Goal: Transaction & Acquisition: Purchase product/service

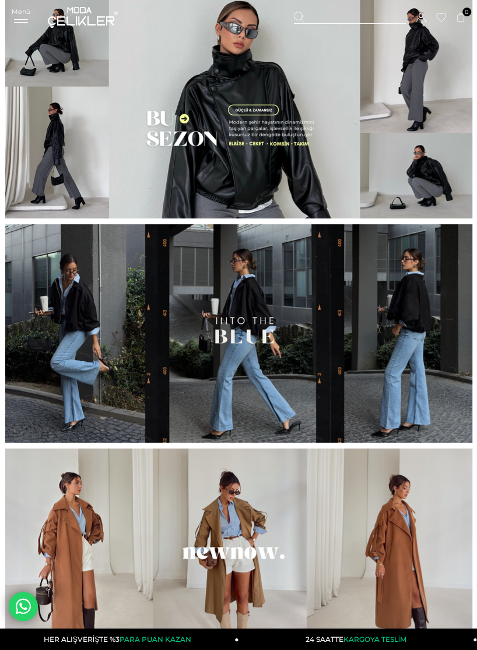
click at [19, 17] on div "Menü Üye Girişi Üye Ol Hesabım Çıkış Yap Sepetim Favorilerim Yardım Sepetim 0 Ü…" at bounding box center [238, 17] width 453 height 35
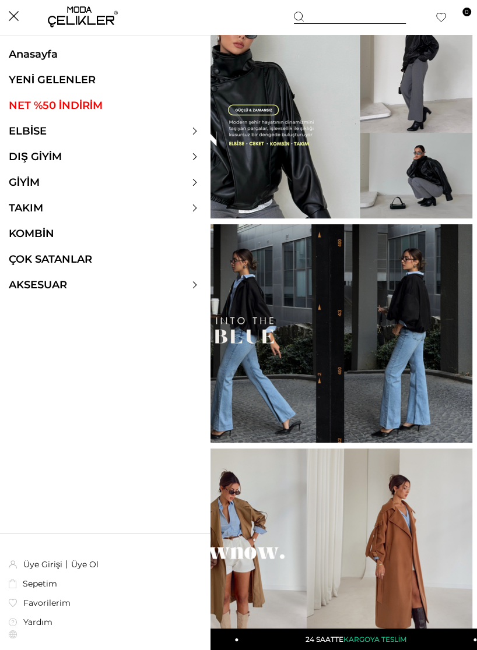
click at [19, 131] on link "ELBİSE" at bounding box center [27, 131] width 55 height 13
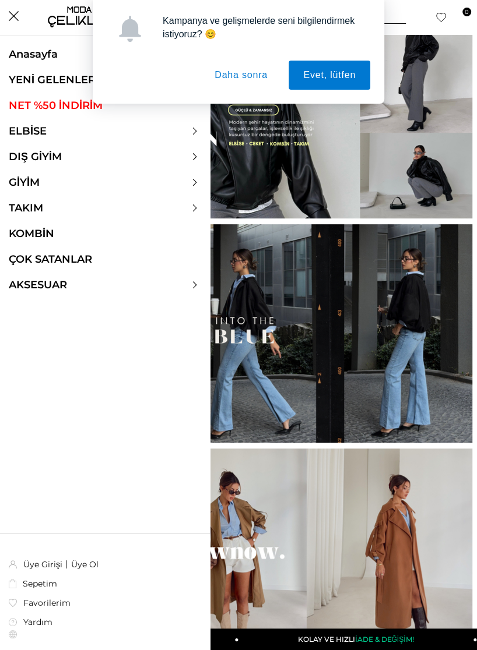
click at [254, 67] on button "Daha sonra" at bounding box center [241, 75] width 82 height 29
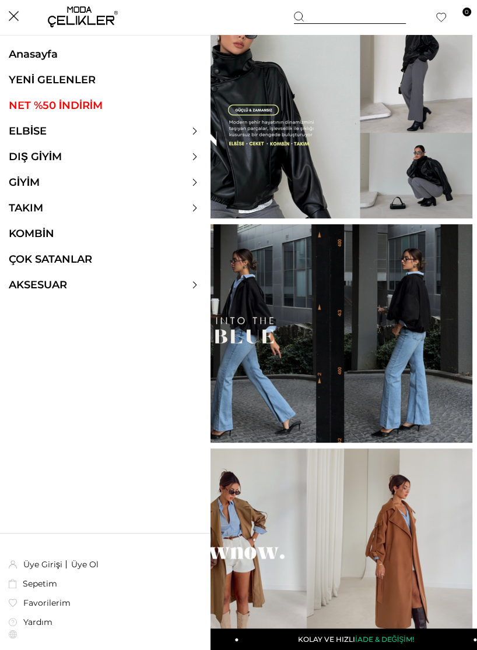
click at [201, 129] on div at bounding box center [105, 131] width 210 height 13
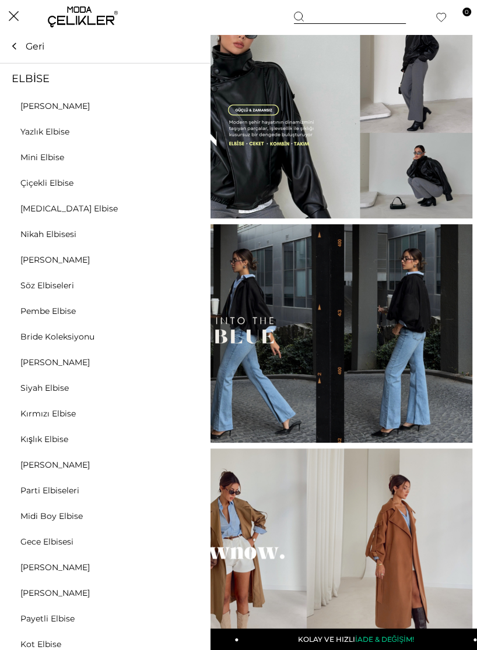
click at [30, 255] on link "[PERSON_NAME]" at bounding box center [55, 260] width 110 height 10
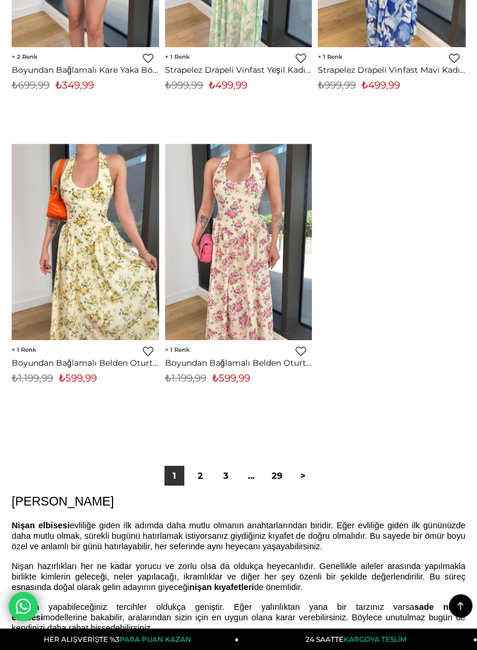
scroll to position [7661, 0]
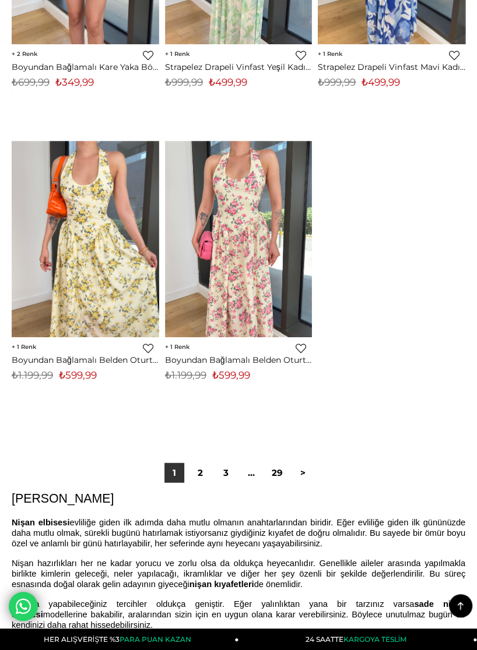
click at [200, 471] on link "2" at bounding box center [200, 473] width 20 height 20
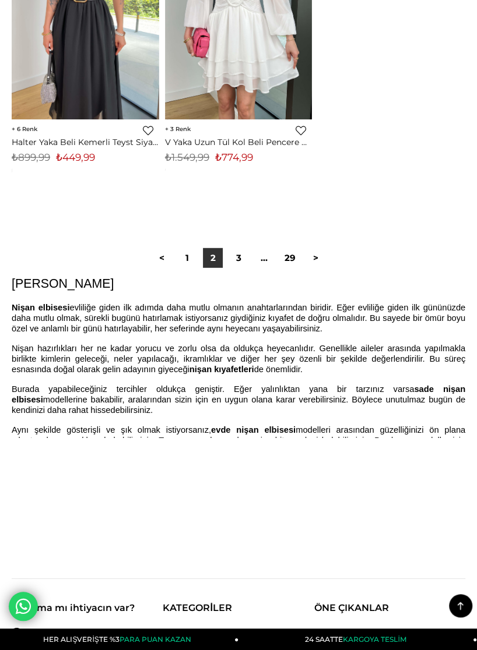
click at [235, 256] on link "3" at bounding box center [238, 258] width 20 height 20
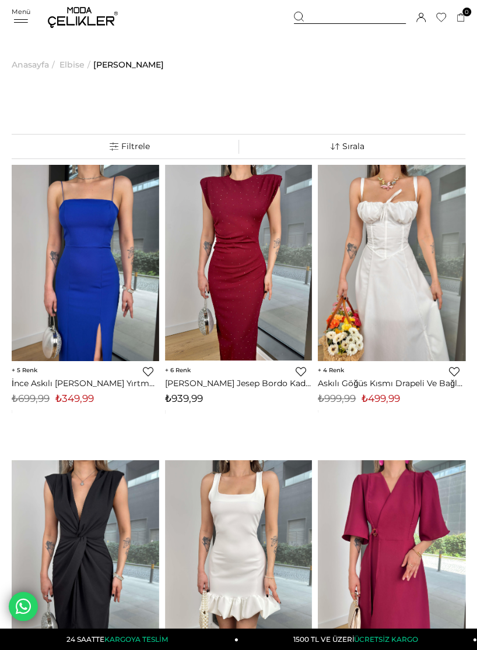
click at [15, 19] on div "Menü Üye Girişi Üye Ol Hesabım Çıkış Yap Sepetim Favorilerim Yardım Sepetim 0 Ü…" at bounding box center [238, 17] width 453 height 35
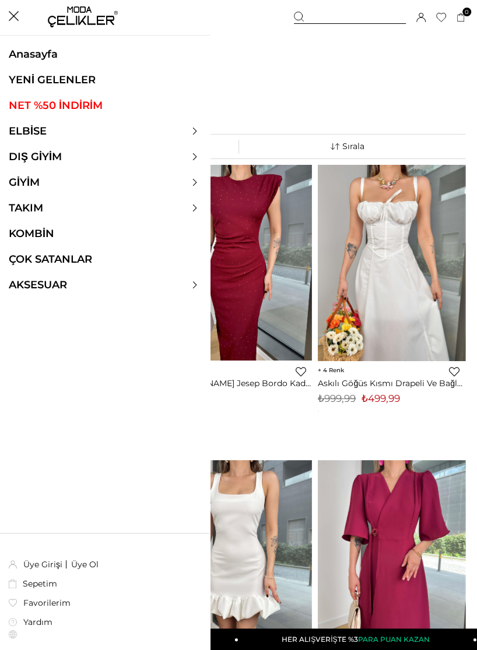
click at [190, 130] on div at bounding box center [105, 131] width 210 height 13
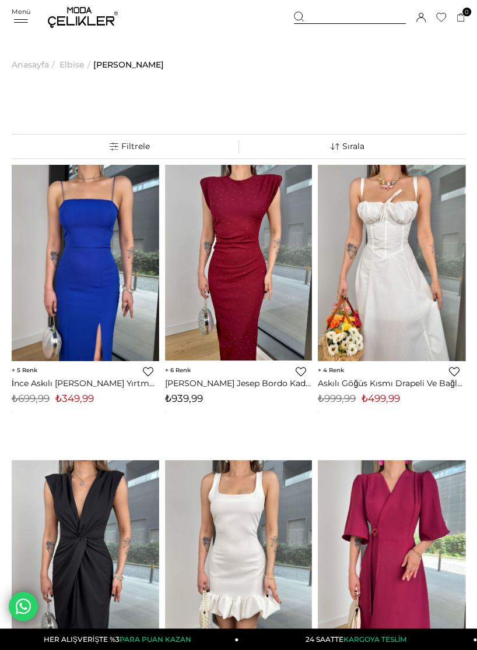
click at [26, 13] on div "Menü Üye Girişi Üye Ol Hesabım Çıkış Yap [GEOGRAPHIC_DATA] Favorilerim Yardım S…" at bounding box center [238, 17] width 453 height 35
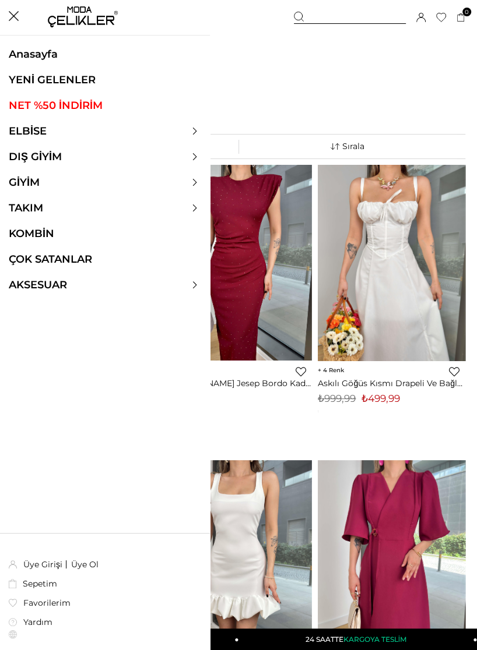
click at [197, 124] on ul "Anasayfa YENİ GELENLER NET %50 İNDİRİM ELBİSE ELBİSE Tüm Elbiseler Yazlık Elbis…" at bounding box center [105, 176] width 210 height 256
click at [37, 135] on link "ELBİSE" at bounding box center [27, 131] width 55 height 13
click at [192, 135] on div at bounding box center [105, 131] width 210 height 13
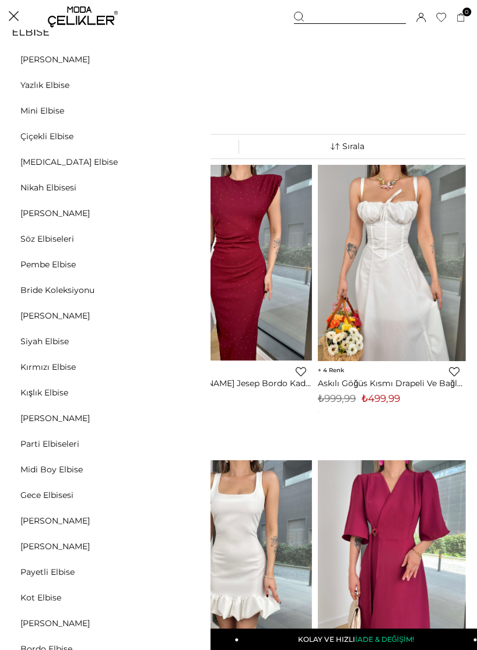
scroll to position [50, 0]
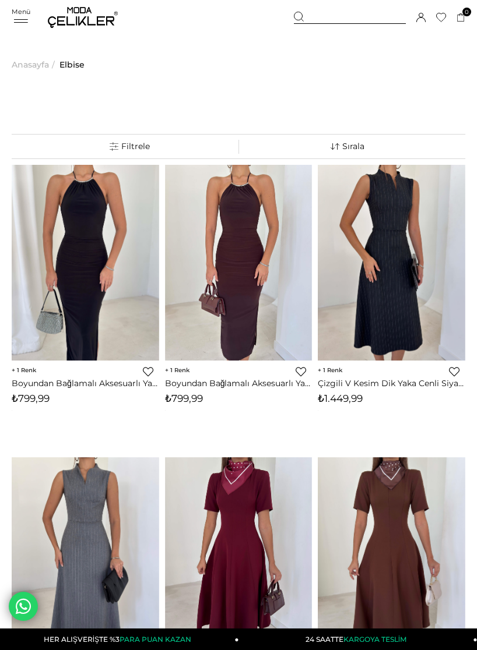
click at [13, 20] on icon at bounding box center [20, 20] width 17 height 3
click at [16, 23] on div "Menü" at bounding box center [21, 16] width 19 height 17
click at [14, 22] on icon at bounding box center [21, 22] width 14 height 1
click at [19, 14] on span "Menü" at bounding box center [21, 12] width 19 height 8
click at [29, 11] on span "Menü" at bounding box center [21, 12] width 19 height 8
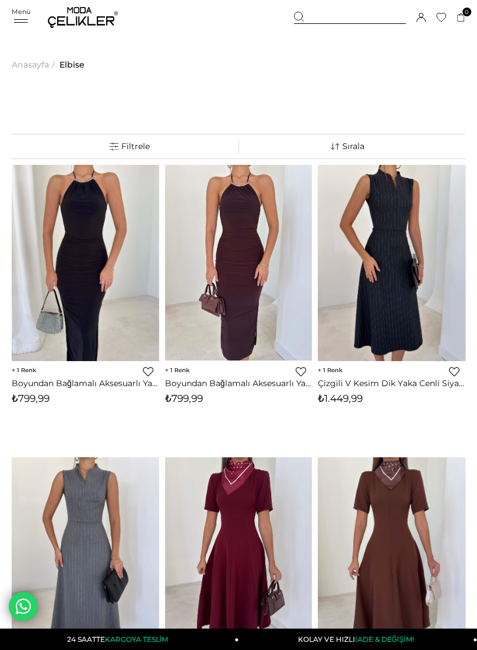
click at [24, 13] on span "Menü" at bounding box center [21, 12] width 19 height 8
click at [22, 17] on div "Menü" at bounding box center [21, 16] width 19 height 17
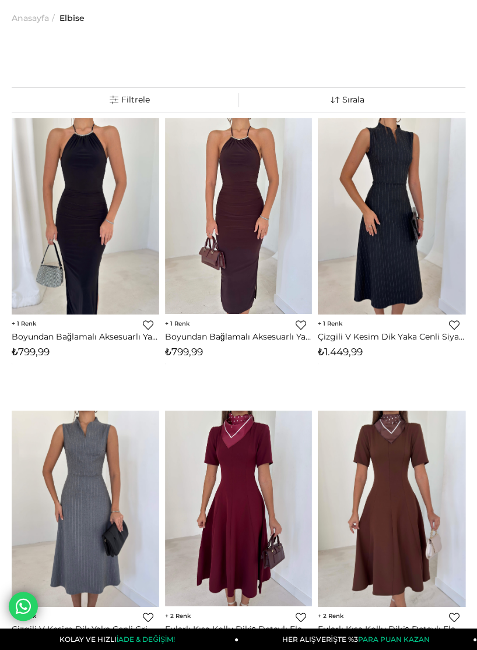
scroll to position [47, 0]
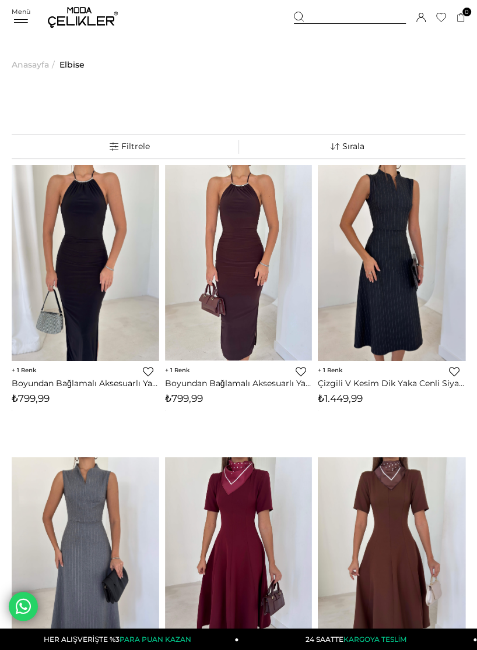
click at [22, 17] on div "Menü" at bounding box center [21, 16] width 19 height 17
click at [23, 35] on span "Anasayfa" at bounding box center [30, 64] width 37 height 59
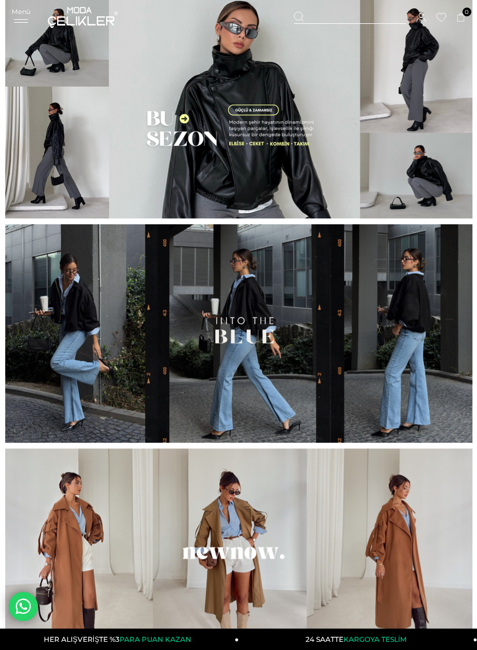
click at [24, 15] on span "Menü" at bounding box center [21, 12] width 19 height 8
click at [20, 22] on icon at bounding box center [21, 22] width 14 height 1
click at [20, 14] on span "Menü" at bounding box center [21, 12] width 19 height 8
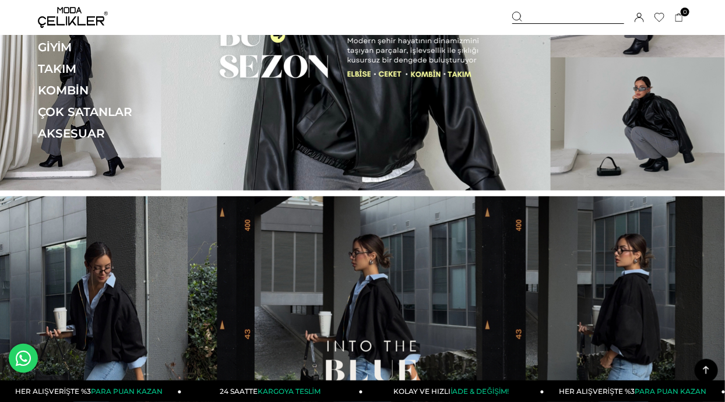
click at [68, 43] on link "GİYİM" at bounding box center [118, 47] width 160 height 14
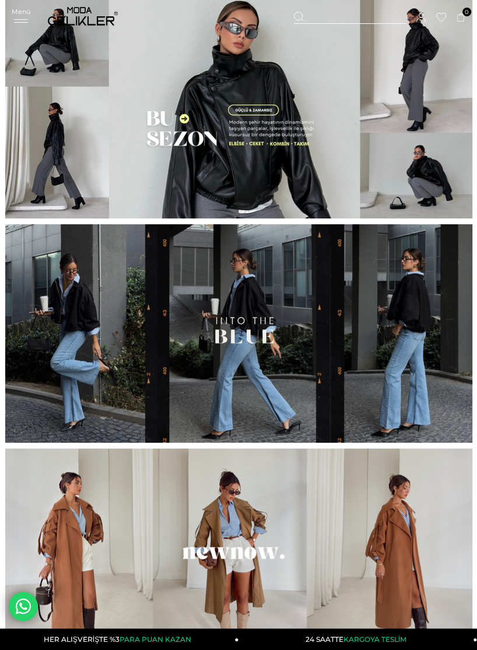
click at [10, 23] on div "Menü Üye Girişi Üye Ol Hesabım Çıkış Yap [GEOGRAPHIC_DATA] Favorilerim Yardım S…" at bounding box center [238, 17] width 477 height 35
click at [12, 19] on icon at bounding box center [20, 20] width 17 height 3
click at [16, 14] on span "Menü" at bounding box center [21, 12] width 19 height 8
click at [16, 19] on icon at bounding box center [20, 20] width 17 height 3
click at [15, 9] on span "Menü" at bounding box center [21, 12] width 19 height 8
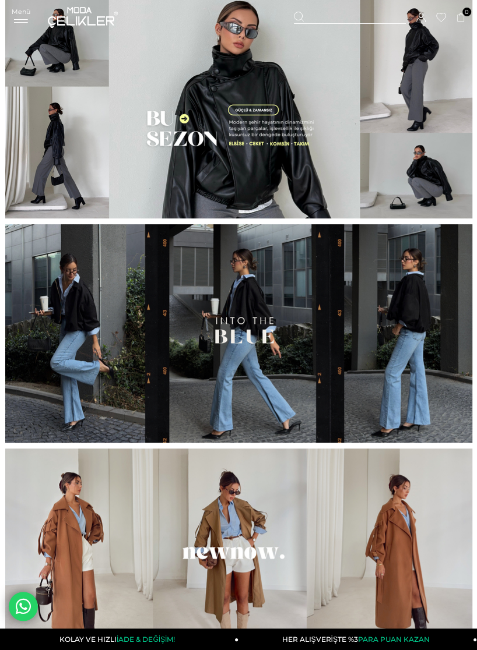
click at [13, 22] on icon at bounding box center [20, 20] width 17 height 3
click at [17, 19] on icon at bounding box center [20, 20] width 17 height 3
click at [14, 15] on div "Menü" at bounding box center [21, 16] width 19 height 17
click at [16, 14] on span "Menü" at bounding box center [21, 12] width 19 height 8
click at [17, 24] on div "Menü" at bounding box center [21, 16] width 19 height 17
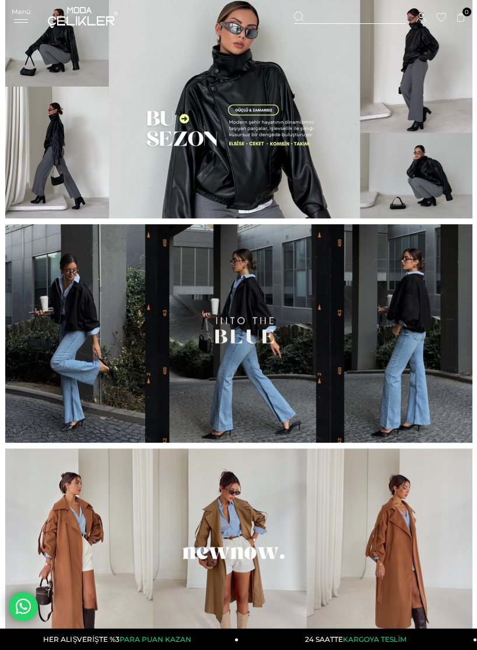
click at [19, 16] on div "Menü" at bounding box center [21, 16] width 19 height 17
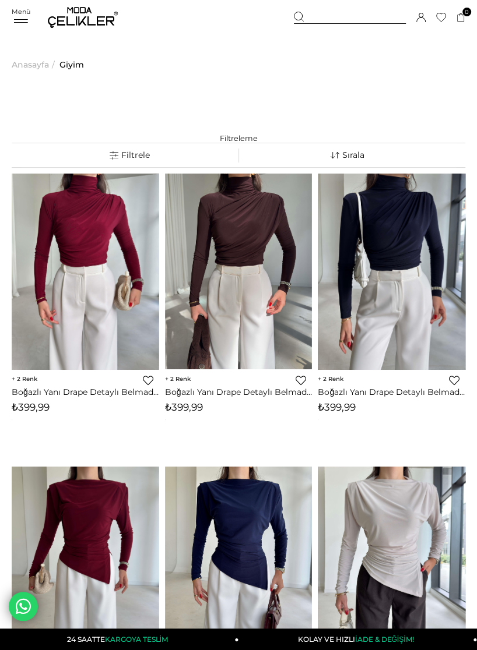
click at [16, 20] on icon at bounding box center [20, 20] width 17 height 3
click at [22, 16] on div "Menü" at bounding box center [21, 16] width 19 height 17
click at [27, 20] on icon at bounding box center [20, 20] width 17 height 3
click at [72, 17] on img at bounding box center [83, 17] width 70 height 21
click at [48, 10] on div "Üye Girişi Üye Ol Hesabım Çıkış Yap Sepetim Favorilerim Yardım" at bounding box center [83, 17] width 70 height 35
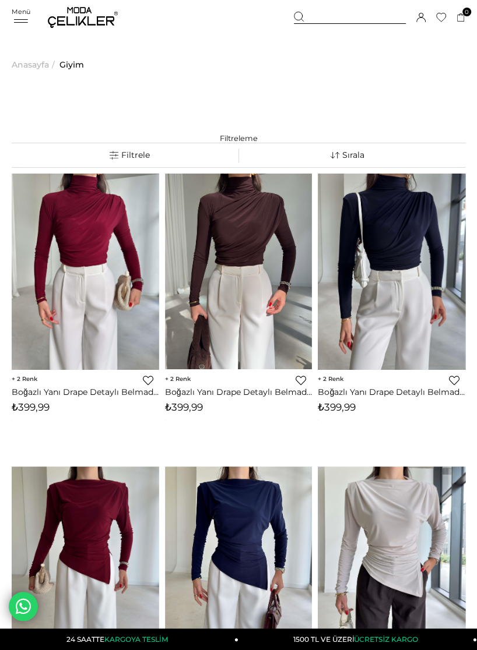
click at [13, 17] on div "Menü" at bounding box center [21, 16] width 19 height 17
click at [14, 20] on icon at bounding box center [20, 20] width 17 height 3
click at [17, 20] on icon at bounding box center [20, 20] width 17 height 3
click at [12, 19] on icon at bounding box center [20, 20] width 17 height 3
click at [14, 22] on icon at bounding box center [20, 20] width 17 height 3
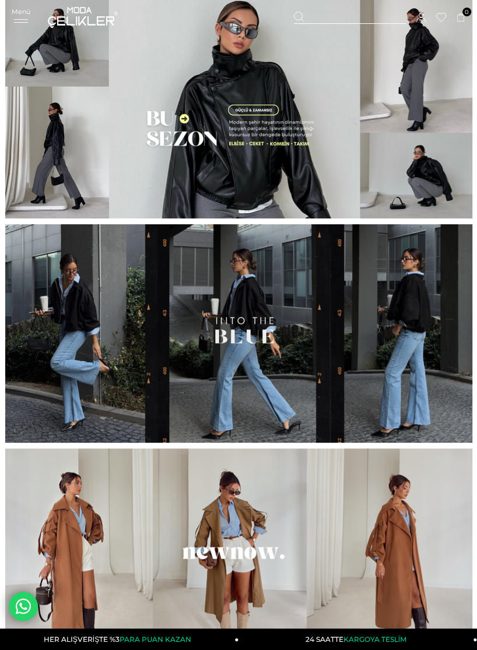
click at [23, 16] on div "Menü" at bounding box center [21, 16] width 19 height 17
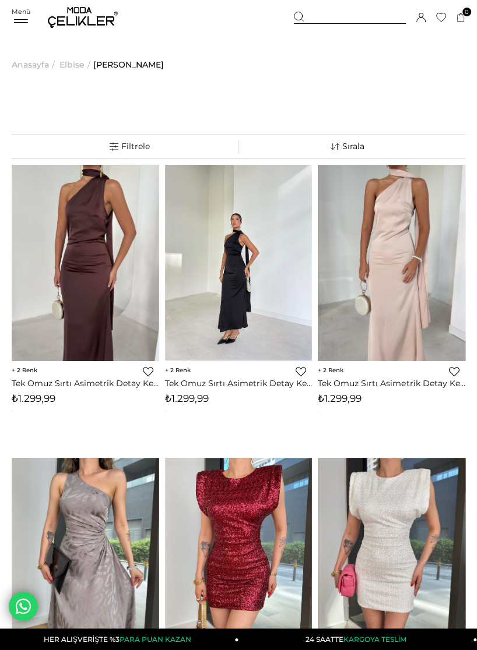
click at [81, 262] on img at bounding box center [85, 263] width 147 height 196
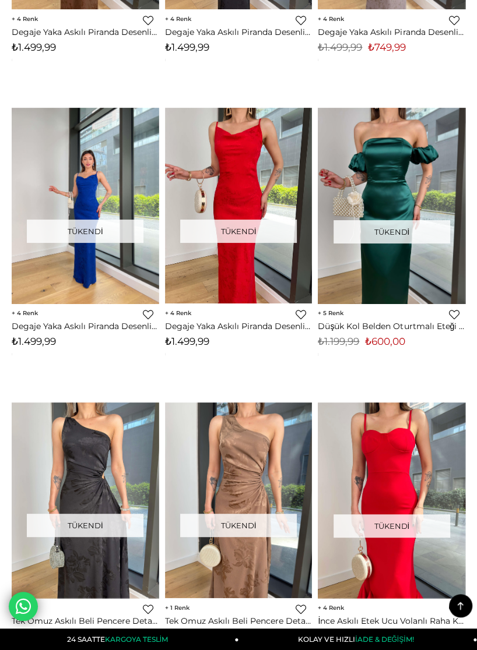
scroll to position [4214, 0]
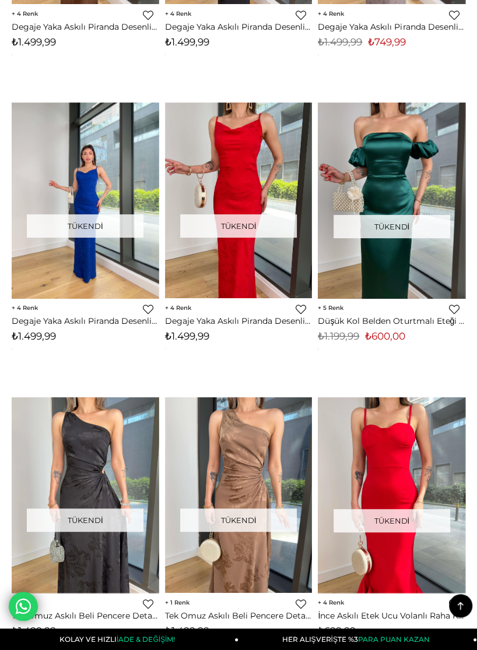
click at [221, 269] on img at bounding box center [238, 201] width 147 height 196
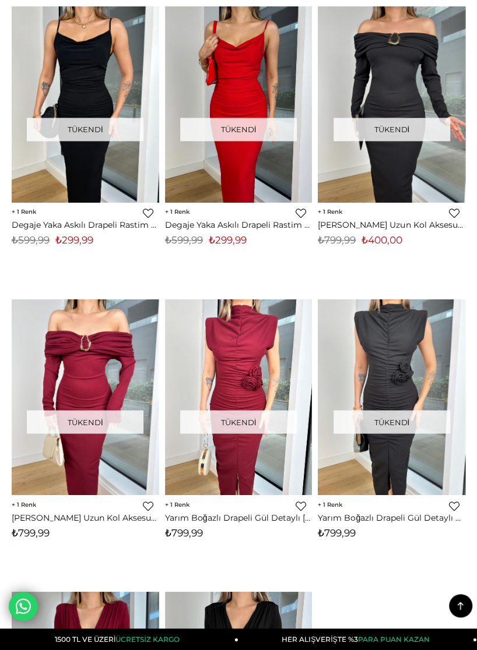
scroll to position [7224, 0]
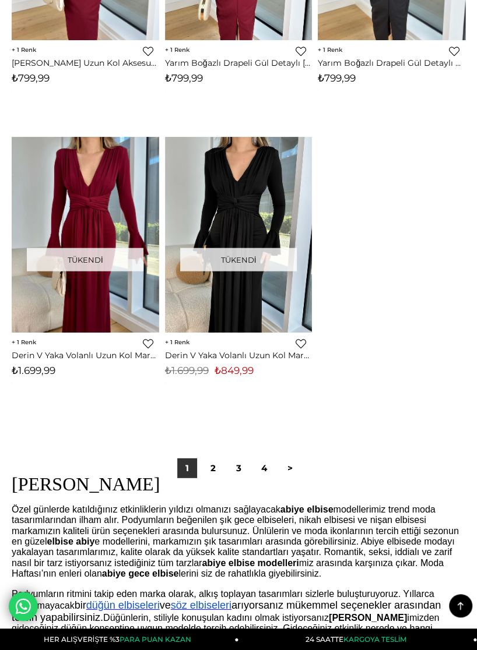
click at [210, 472] on link "2" at bounding box center [213, 469] width 20 height 20
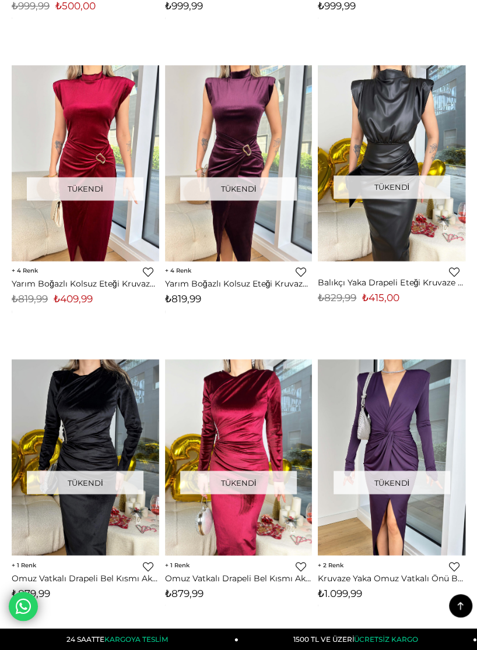
scroll to position [740, 0]
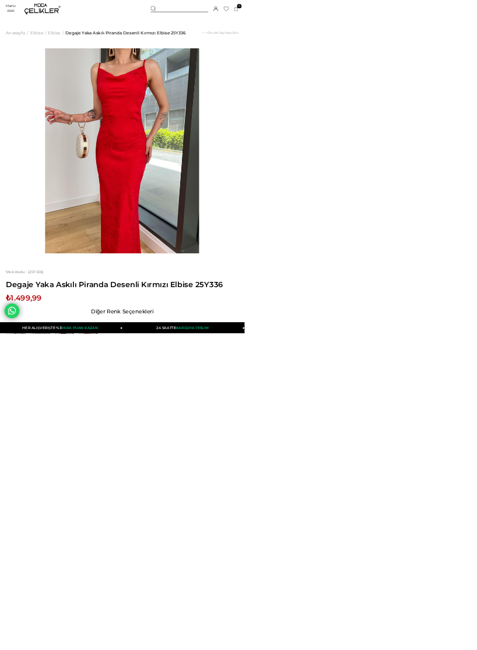
click at [121, 650] on img at bounding box center [125, 657] width 41 height 41
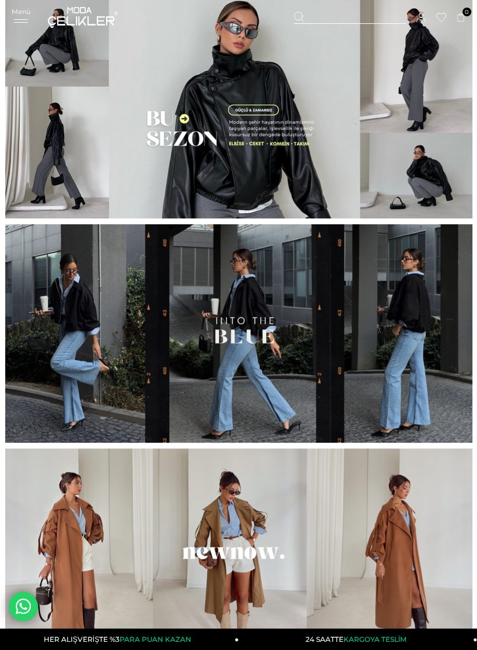
click at [20, 22] on div "Menü Üye Girişi Üye Ol Hesabım Çıkış Yap [GEOGRAPHIC_DATA] Favorilerim Yardım S…" at bounding box center [238, 17] width 453 height 35
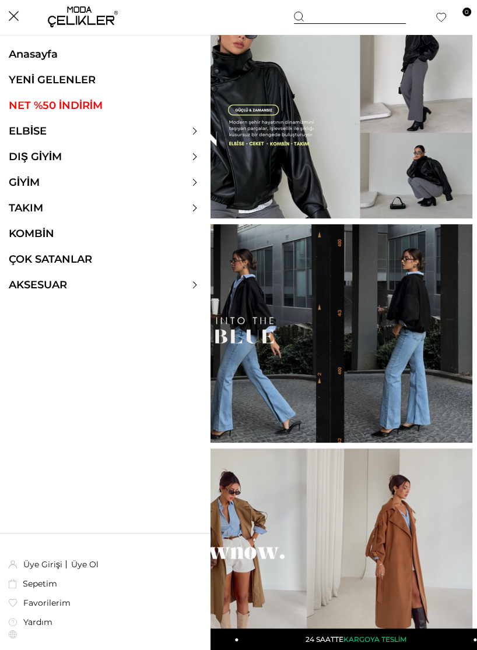
click at [200, 125] on div at bounding box center [105, 131] width 210 height 13
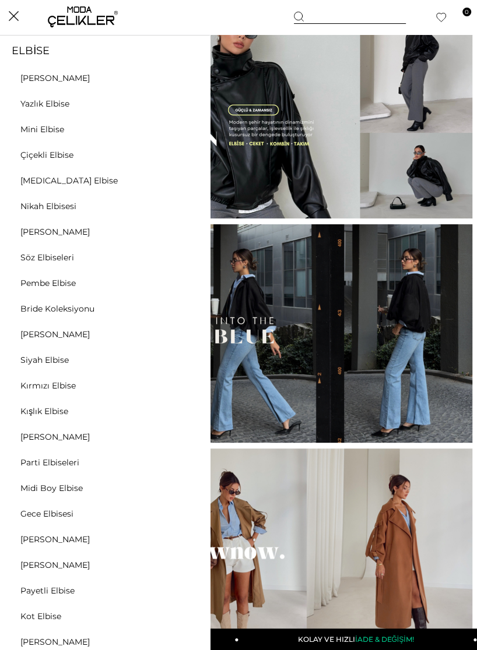
scroll to position [50, 0]
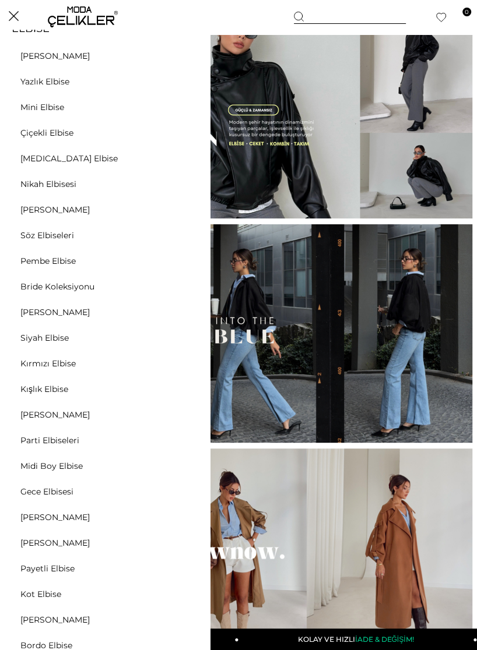
click at [65, 467] on link "Midi Boy Elbise" at bounding box center [51, 466] width 103 height 10
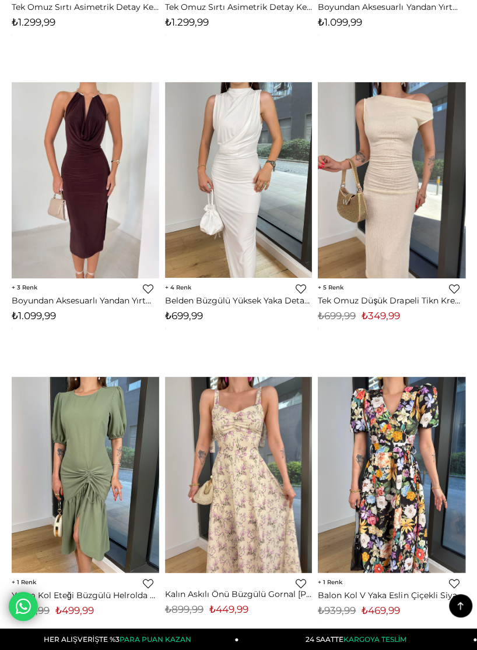
scroll to position [378, 0]
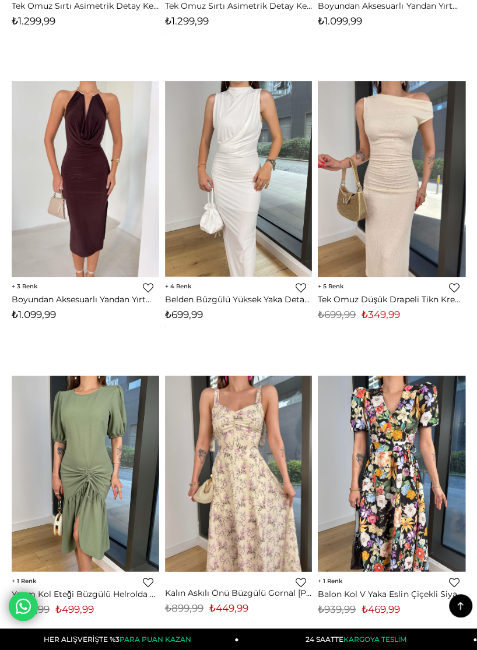
click at [410, 257] on img at bounding box center [391, 179] width 147 height 196
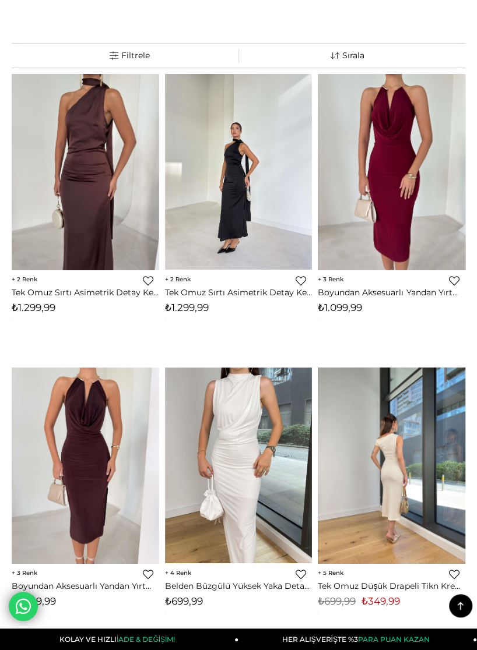
scroll to position [0, 0]
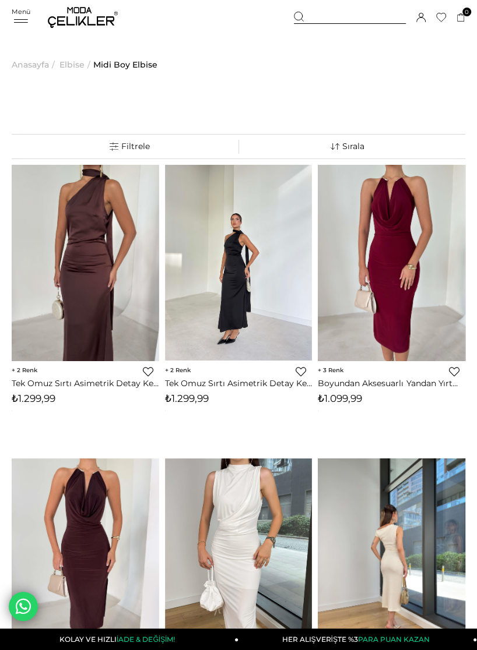
click at [17, 17] on div "Menü" at bounding box center [21, 16] width 19 height 17
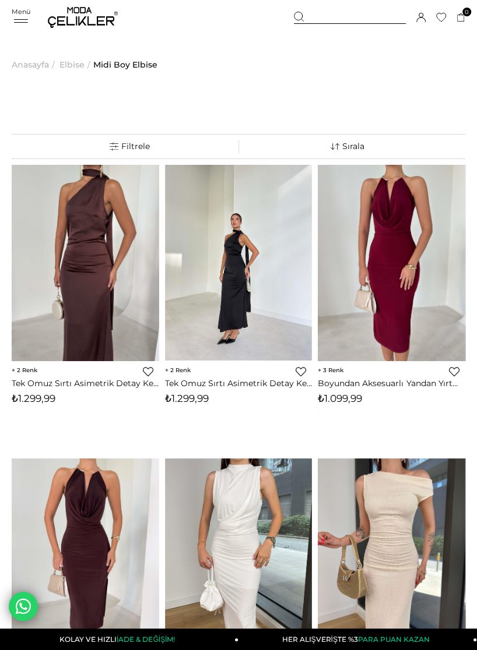
click at [17, 10] on span "Menü" at bounding box center [21, 12] width 19 height 8
click at [29, 17] on div "Menü" at bounding box center [21, 16] width 19 height 17
click at [17, 20] on icon at bounding box center [20, 20] width 17 height 3
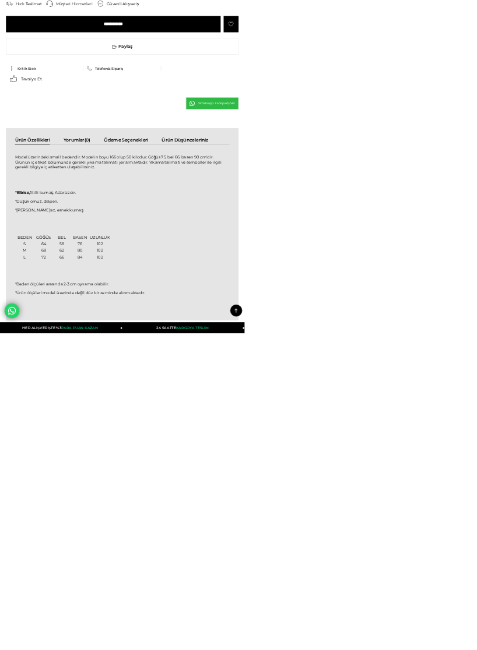
scroll to position [787, 0]
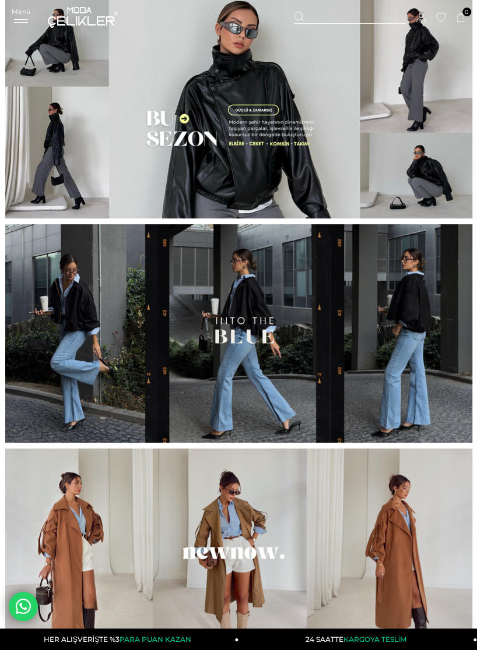
click at [15, 20] on icon at bounding box center [20, 20] width 17 height 3
click at [26, 9] on span "Menü" at bounding box center [21, 12] width 19 height 8
click at [23, 10] on span "Menü" at bounding box center [21, 12] width 19 height 8
click at [21, 19] on icon at bounding box center [21, 19] width 14 height 1
click at [26, 20] on icon at bounding box center [20, 20] width 17 height 3
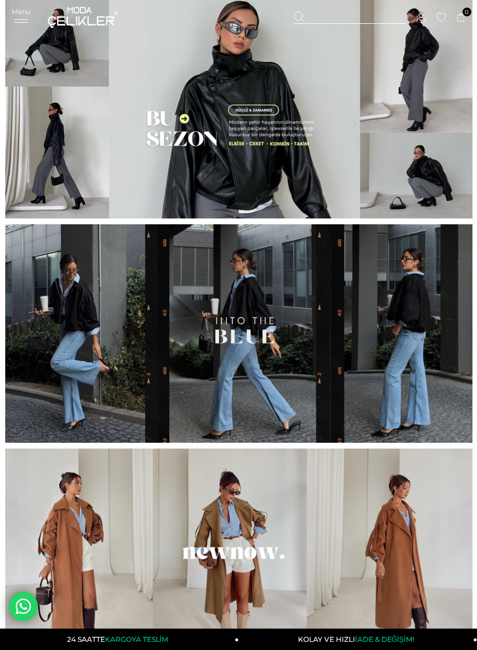
click at [22, 19] on icon at bounding box center [21, 19] width 14 height 1
click at [24, 20] on icon at bounding box center [20, 20] width 17 height 3
click at [25, 20] on icon at bounding box center [20, 20] width 17 height 3
click at [24, 21] on icon at bounding box center [20, 20] width 17 height 3
click at [19, 21] on icon at bounding box center [20, 20] width 17 height 3
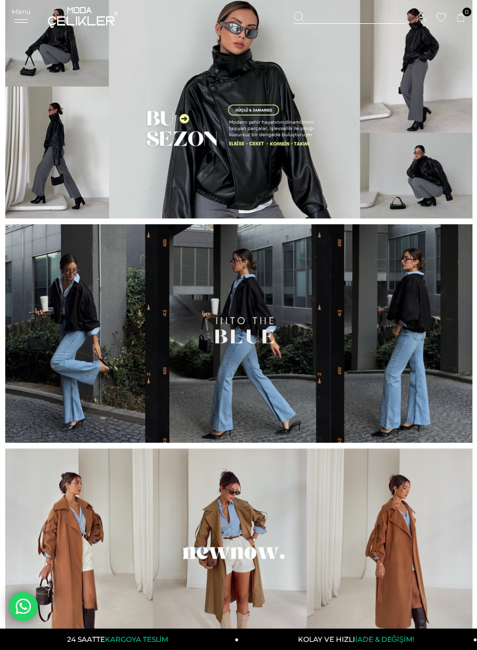
click at [17, 20] on icon at bounding box center [20, 20] width 17 height 3
click at [16, 19] on icon at bounding box center [20, 20] width 17 height 3
click at [15, 17] on div "Menü" at bounding box center [21, 16] width 19 height 17
click at [17, 14] on span "Menü" at bounding box center [21, 12] width 19 height 8
click at [18, 14] on span "Menü" at bounding box center [21, 12] width 19 height 8
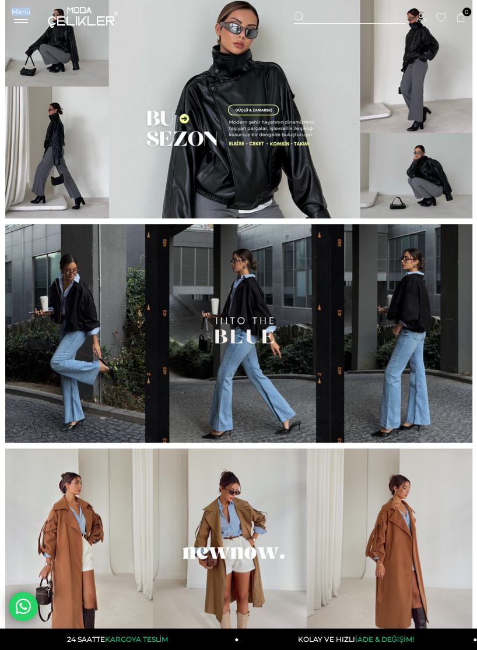
click at [19, 15] on div "Menü" at bounding box center [21, 16] width 19 height 17
click at [368, 142] on img at bounding box center [238, 109] width 467 height 219
click at [19, 17] on div "Menü" at bounding box center [21, 16] width 19 height 17
click at [16, 18] on div "Menü" at bounding box center [21, 16] width 19 height 17
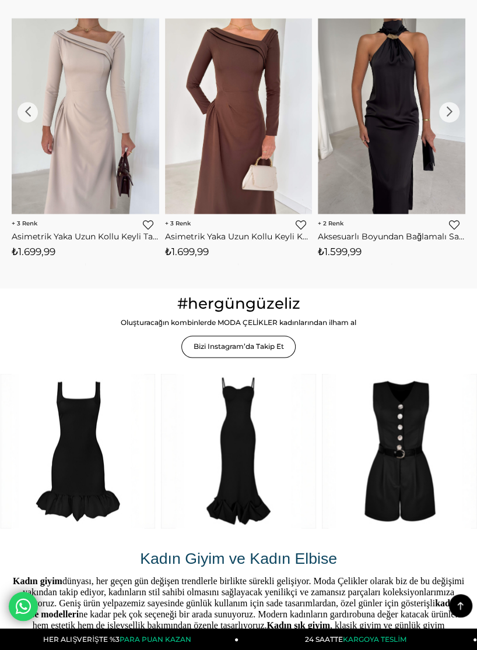
scroll to position [532, 0]
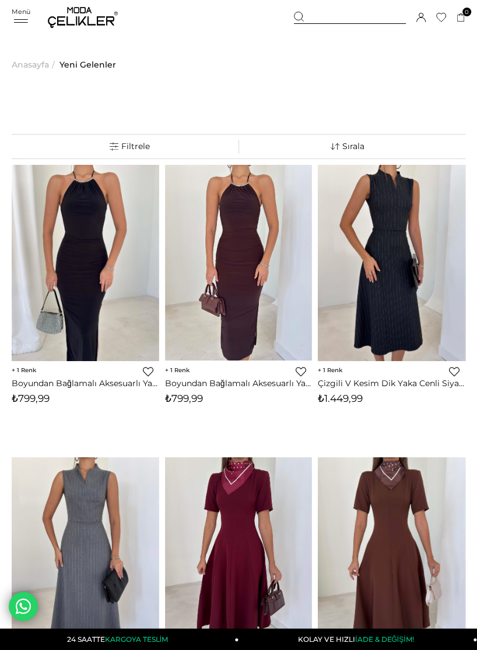
click at [15, 15] on span "Menü" at bounding box center [21, 12] width 19 height 8
click at [15, 13] on span "Menü" at bounding box center [21, 12] width 19 height 8
click at [20, 15] on div "Menü" at bounding box center [21, 16] width 19 height 17
click at [12, 13] on span "Menü" at bounding box center [21, 12] width 19 height 8
